Goal: Obtain resource: Obtain resource

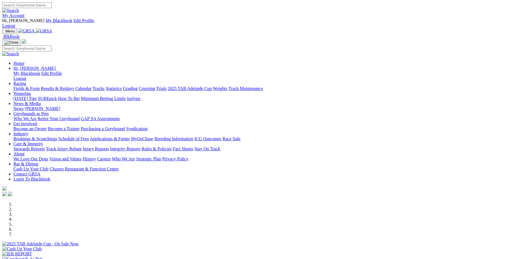
click at [28, 131] on link "Industry" at bounding box center [20, 133] width 15 height 5
click at [130, 137] on link "Applications & Forms" at bounding box center [110, 139] width 40 height 5
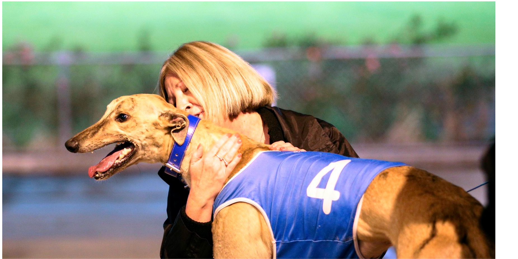
scroll to position [243, 0]
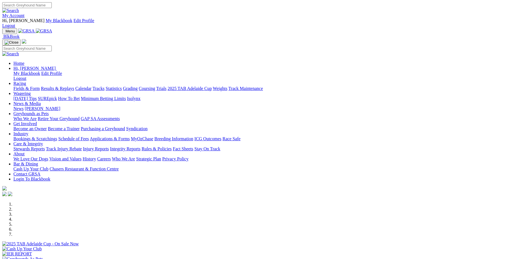
click at [130, 137] on link "Applications & Forms" at bounding box center [110, 139] width 40 height 5
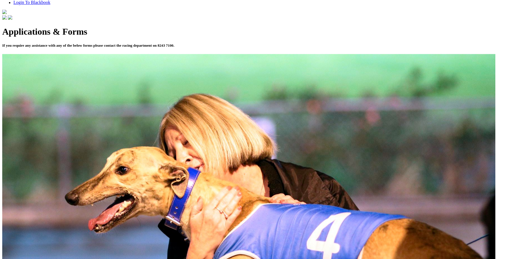
scroll to position [192, 0]
